Goal: Task Accomplishment & Management: Use online tool/utility

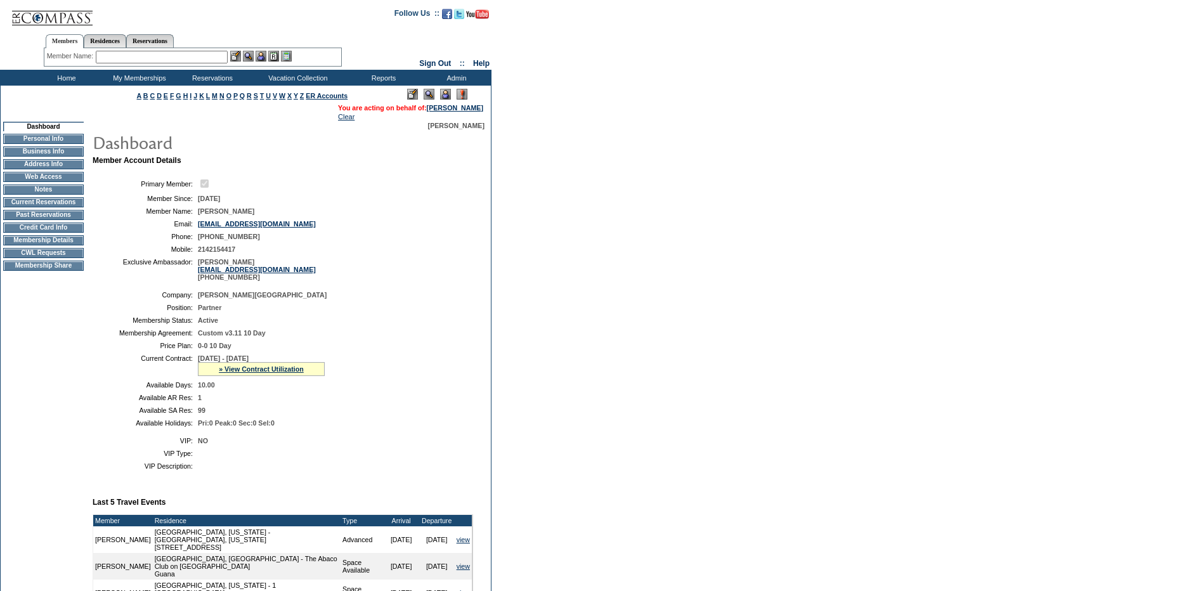
click at [61, 245] on td "Membership Details" at bounding box center [43, 240] width 81 height 10
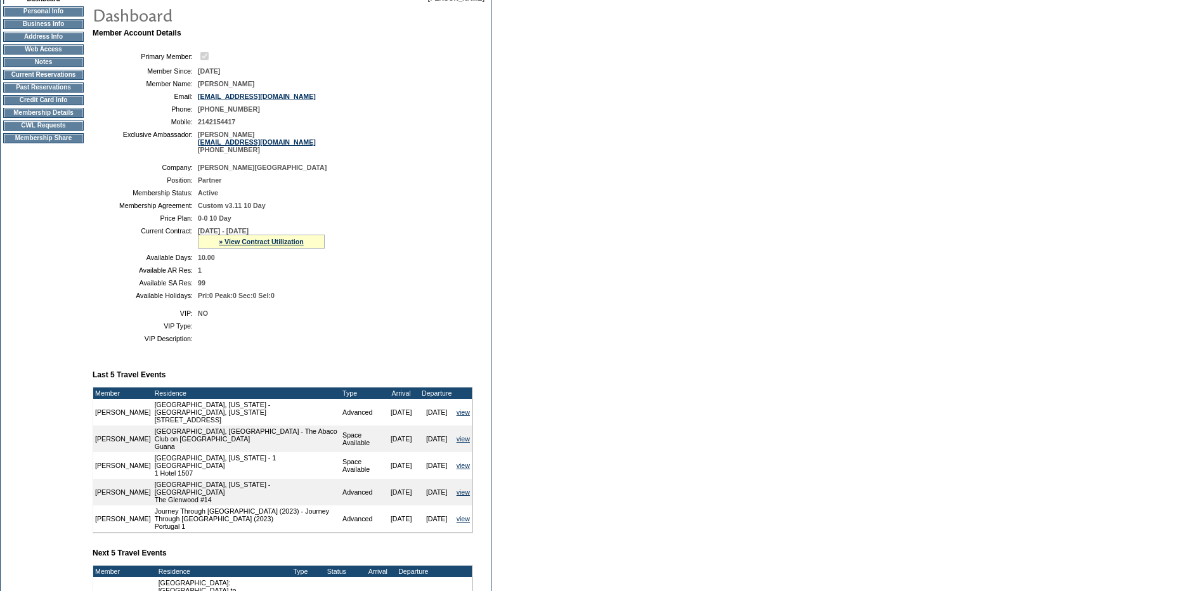
scroll to position [127, 0]
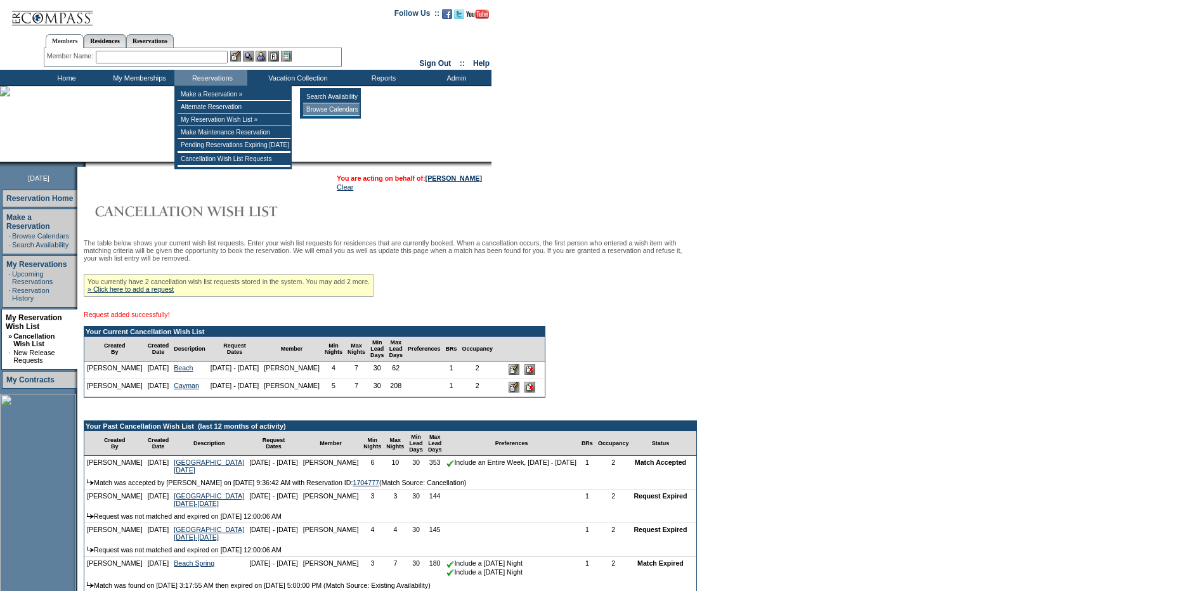
click at [354, 106] on td "Browse Calendars" at bounding box center [331, 109] width 56 height 13
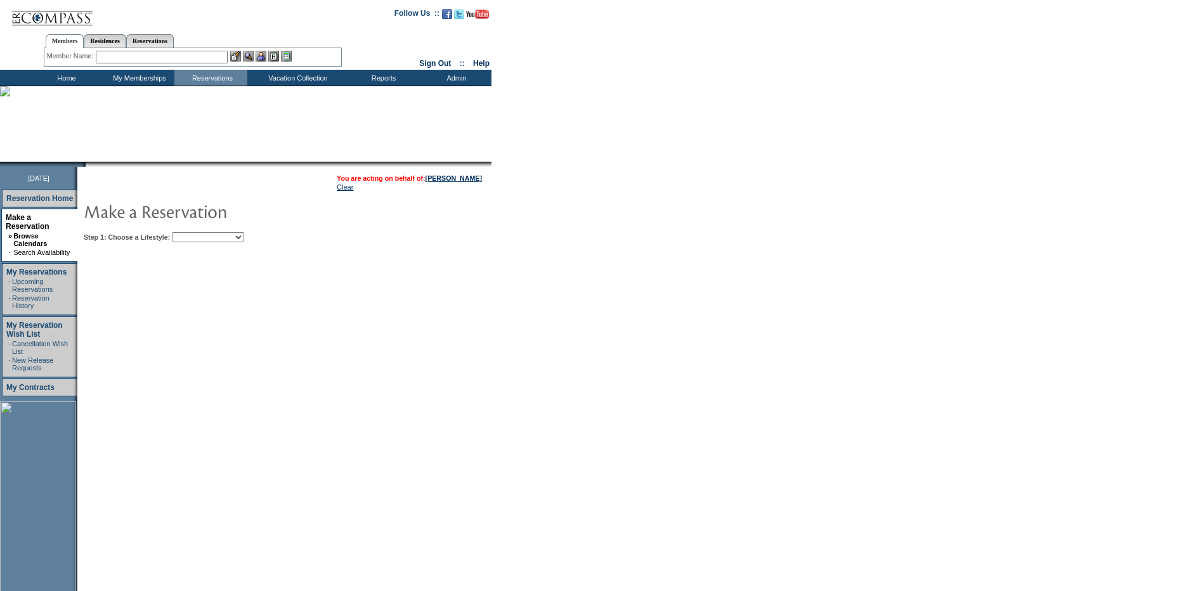
click at [242, 239] on select "Beach Leisure Metropolitan Mountain OIAL for Adventure OIAL for Couples OIAL fo…" at bounding box center [208, 237] width 72 height 10
click at [193, 233] on select "Beach Leisure Metropolitan Mountain OIAL for Adventure OIAL for Couples OIAL fo…" at bounding box center [208, 237] width 72 height 10
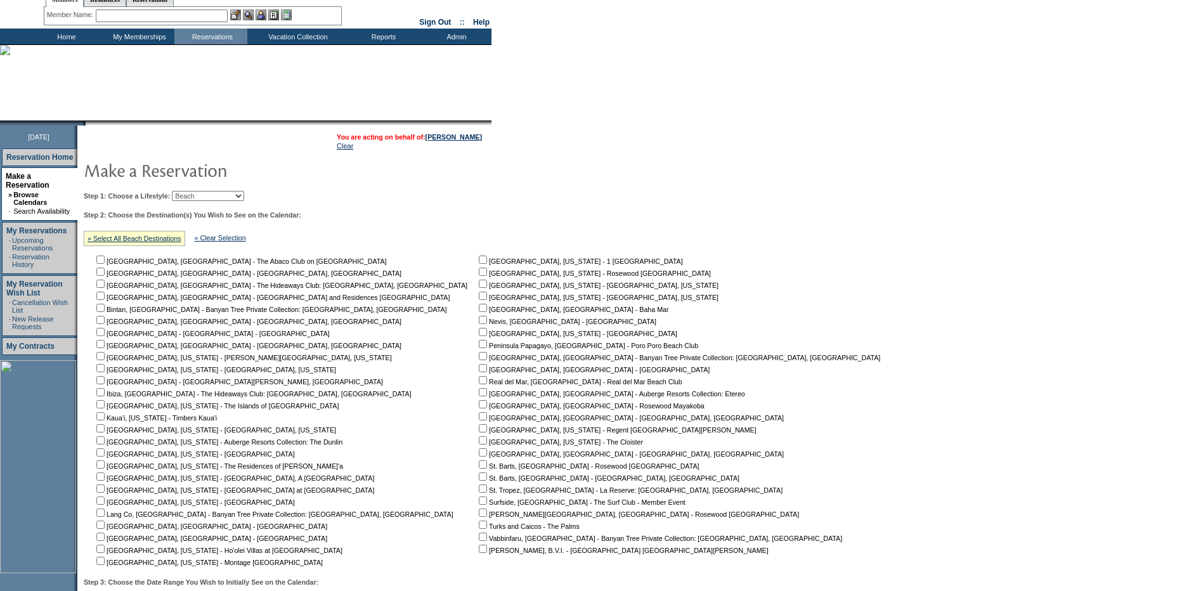
scroll to position [63, 0]
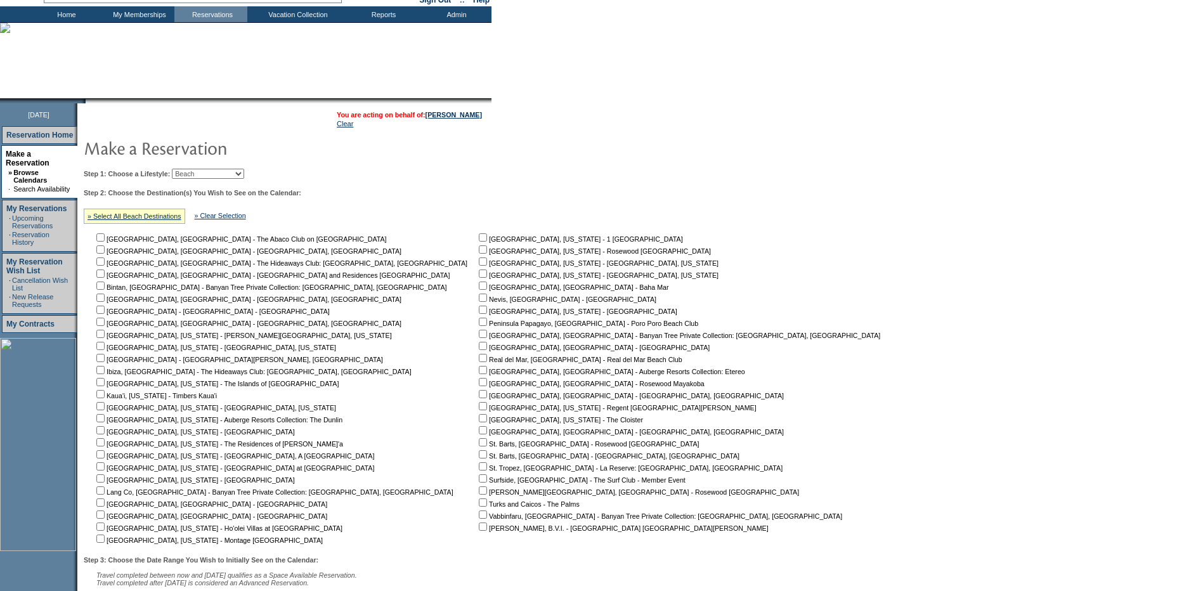
click at [216, 169] on td "Step 1: Choose a Lifestyle: Beach Leisure Metropolitan Mountain OIAL for Advent…" at bounding box center [485, 384] width 808 height 441
click at [216, 175] on select "Beach Leisure Metropolitan Mountain OIAL for Adventure OIAL for Couples OIAL fo…" at bounding box center [208, 174] width 72 height 10
select select "Leisure"
click at [193, 170] on select "Beach Leisure Metropolitan Mountain OIAL for Adventure OIAL for Couples OIAL fo…" at bounding box center [208, 174] width 72 height 10
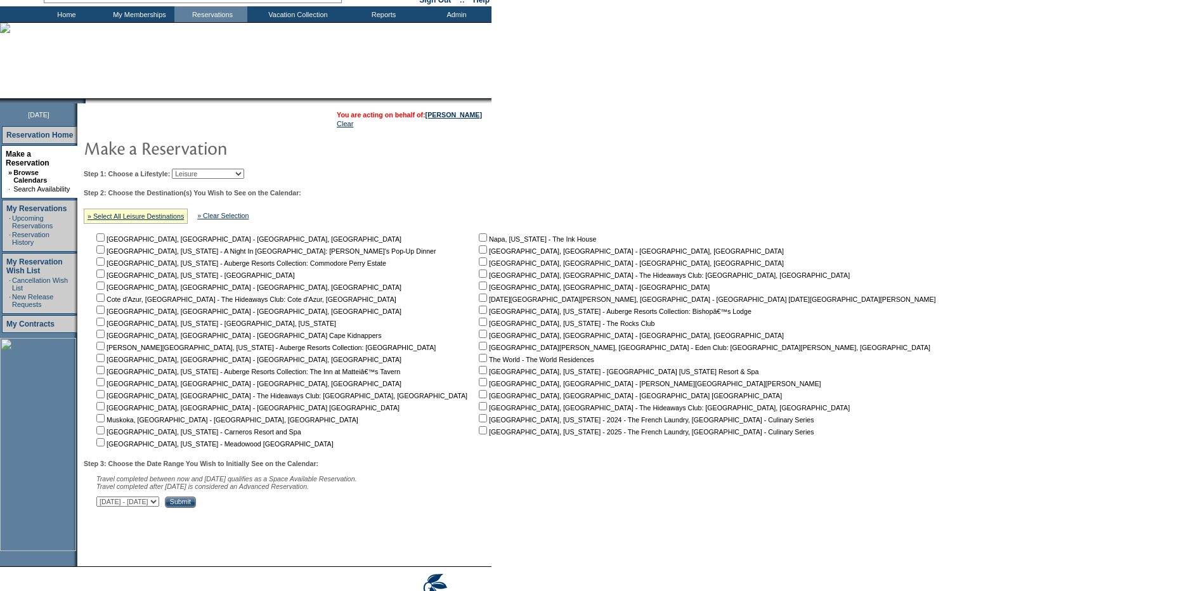
click at [479, 302] on input "checkbox" at bounding box center [483, 298] width 8 height 8
checkbox input "true"
click at [196, 508] on input "Submit" at bounding box center [180, 501] width 31 height 11
